Goal: Browse casually

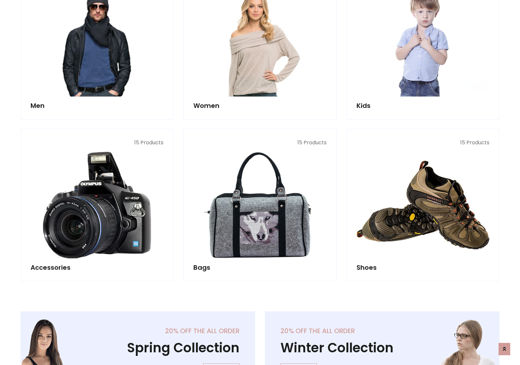
scroll to position [217, 0]
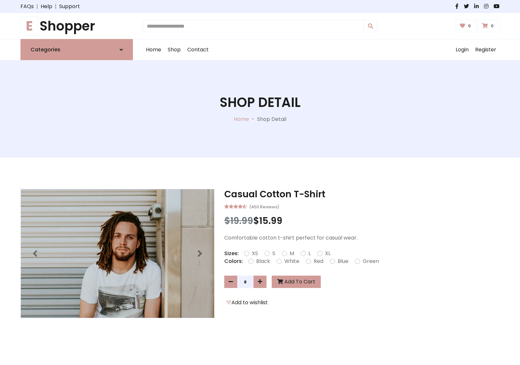
click at [77, 26] on h1 "E Shopper" at bounding box center [76, 26] width 112 height 16
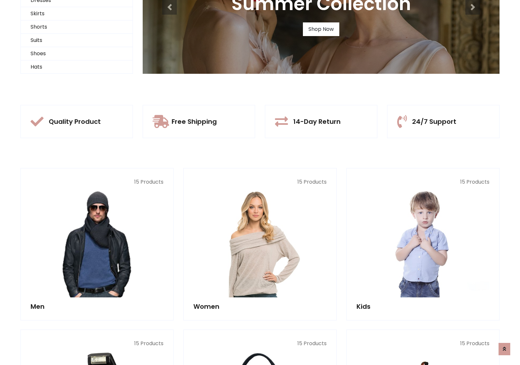
scroll to position [63, 0]
